Goal: Task Accomplishment & Management: Use online tool/utility

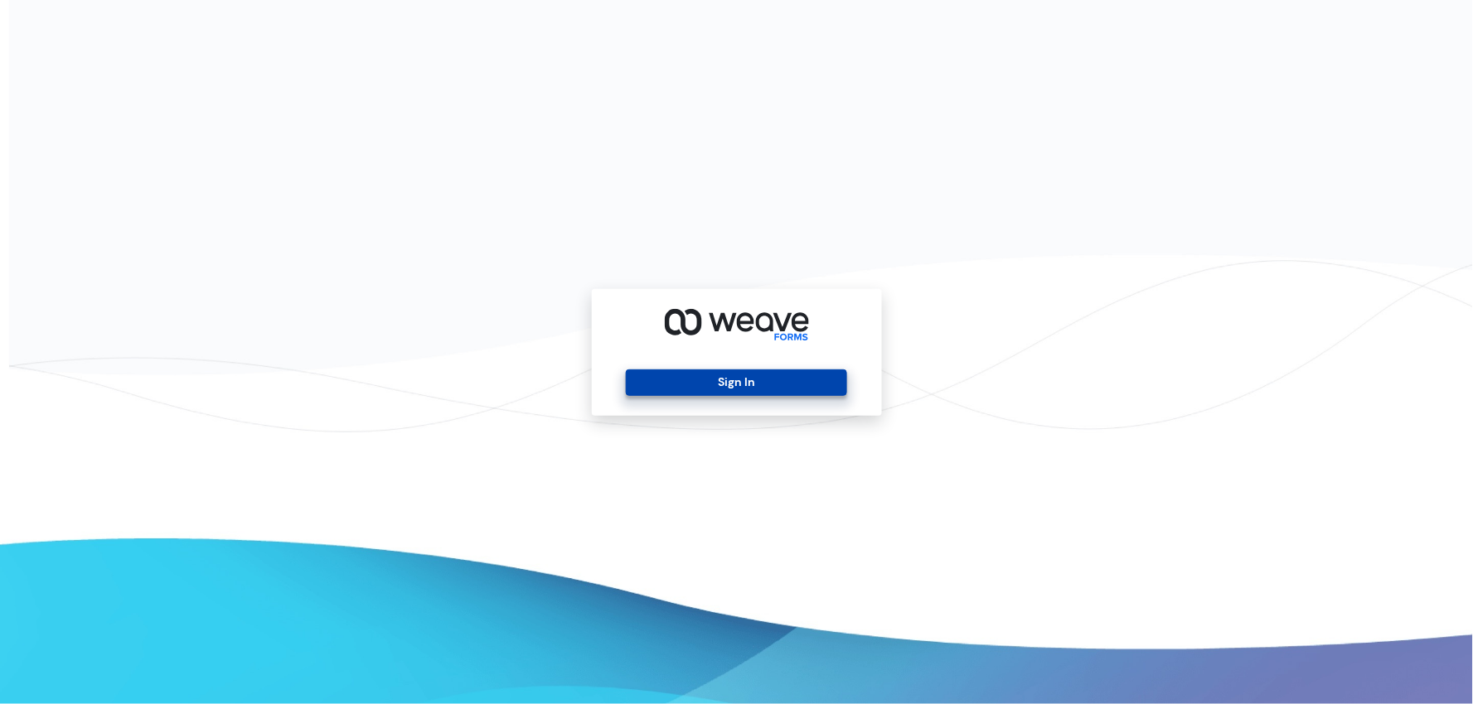
click at [709, 384] on button "Sign In" at bounding box center [736, 383] width 221 height 27
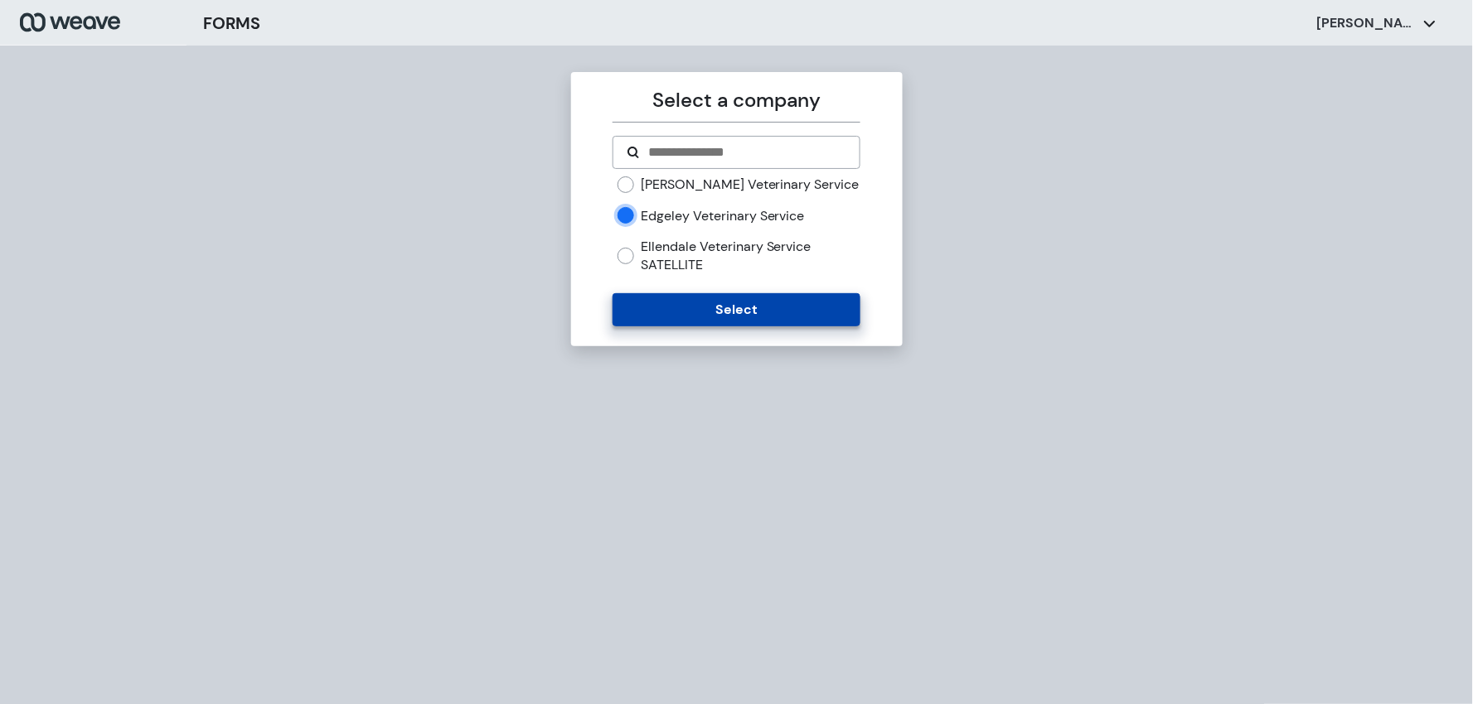
click at [680, 321] on button "Select" at bounding box center [736, 309] width 248 height 33
